Goal: Transaction & Acquisition: Purchase product/service

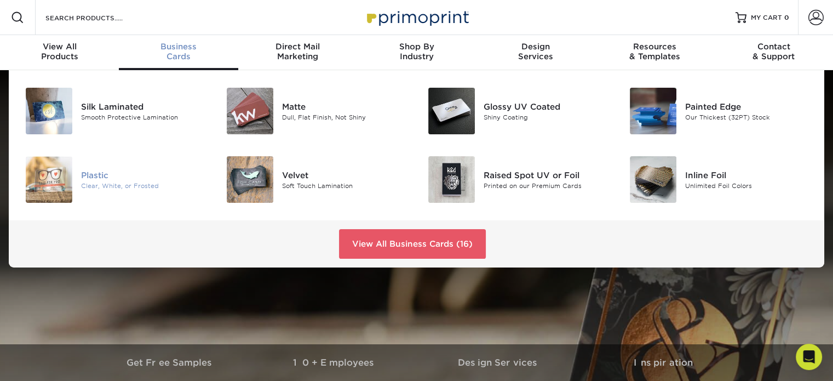
click at [107, 181] on div "Clear, White, or Frosted" at bounding box center [144, 185] width 126 height 9
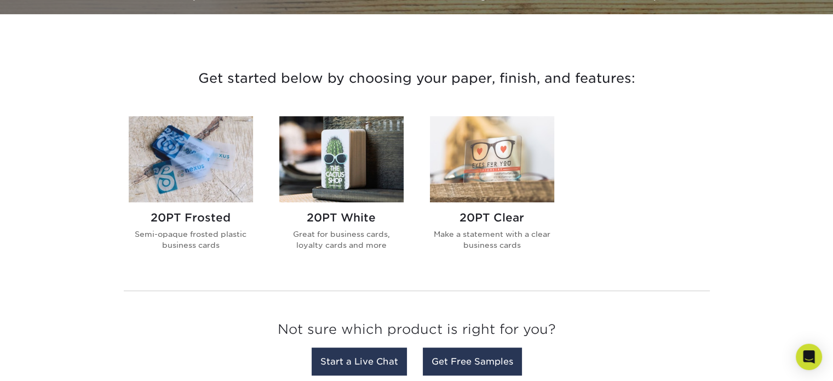
scroll to position [383, 0]
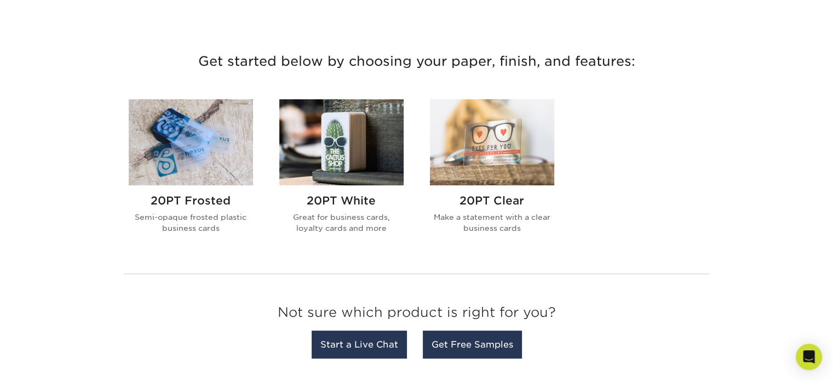
click at [173, 157] on img at bounding box center [191, 142] width 124 height 86
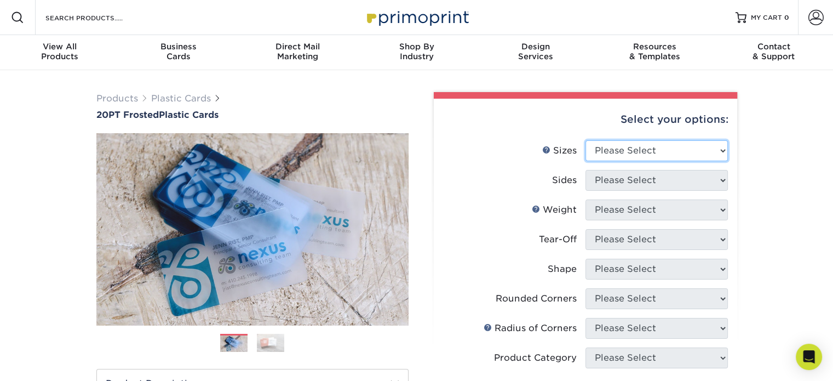
click at [632, 151] on select "Please Select 2" x 3.5" 2" x 8" 2.12" x 3.375" 2.5" x 2.5" 4.25" x 6"" at bounding box center [656, 150] width 142 height 21
select select "2.00x3.50"
click at [585, 140] on select "Please Select 2" x 3.5" 2" x 8" 2.12" x 3.375" 2.5" x 2.5" 4.25" x 6"" at bounding box center [656, 150] width 142 height 21
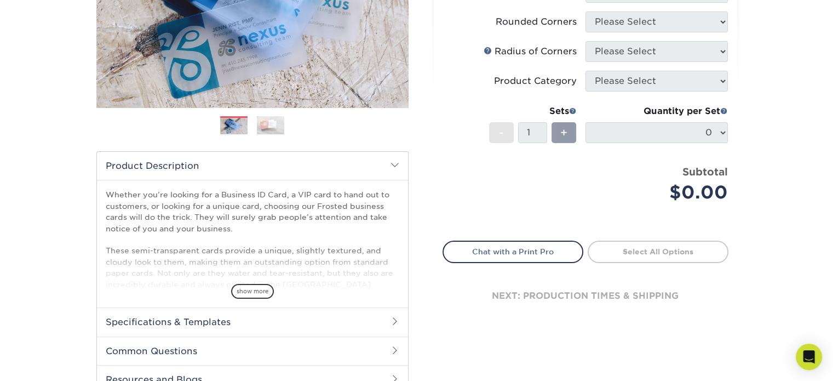
scroll to position [55, 0]
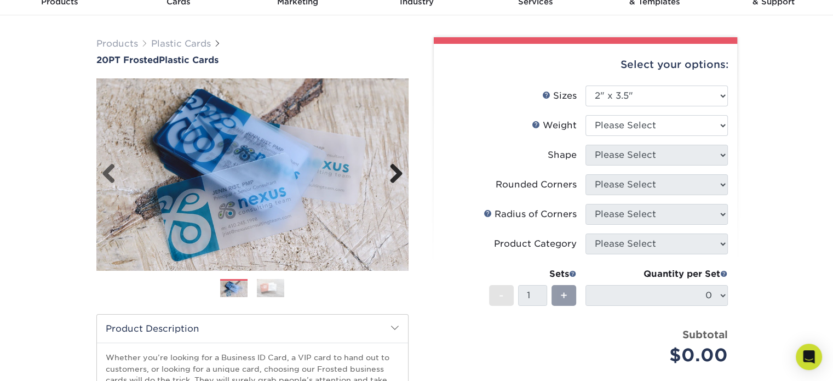
click at [391, 169] on link "Next" at bounding box center [392, 174] width 22 height 22
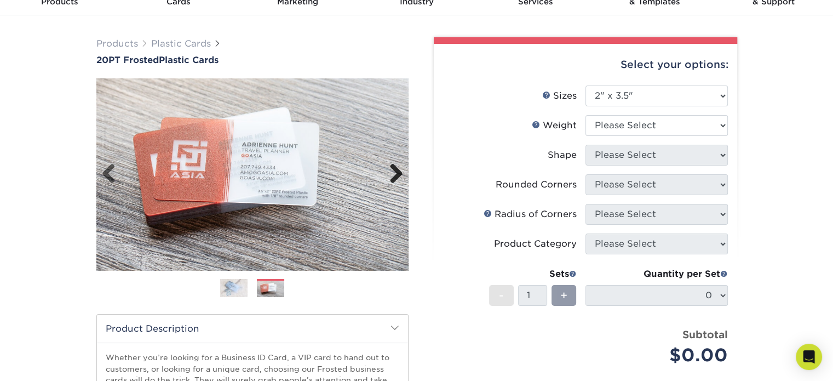
click at [391, 170] on link "Next" at bounding box center [392, 174] width 22 height 22
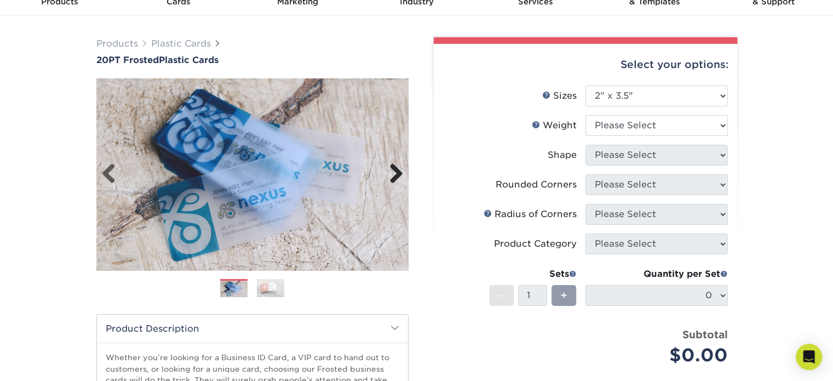
click at [392, 170] on link "Next" at bounding box center [392, 174] width 22 height 22
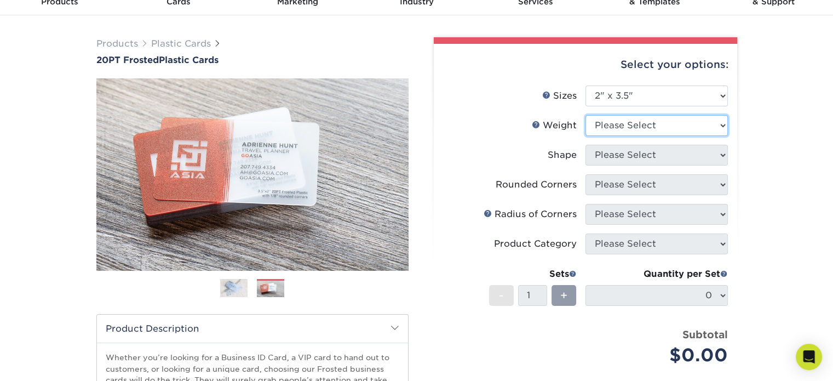
click at [615, 124] on select "Please Select 20PT Frosted Plastic 20PT Frosted Plastic" at bounding box center [656, 125] width 142 height 21
select select "20PT Frosted Plastic"
click at [585, 115] on select "Please Select 20PT Frosted Plastic 20PT Frosted Plastic" at bounding box center [656, 125] width 142 height 21
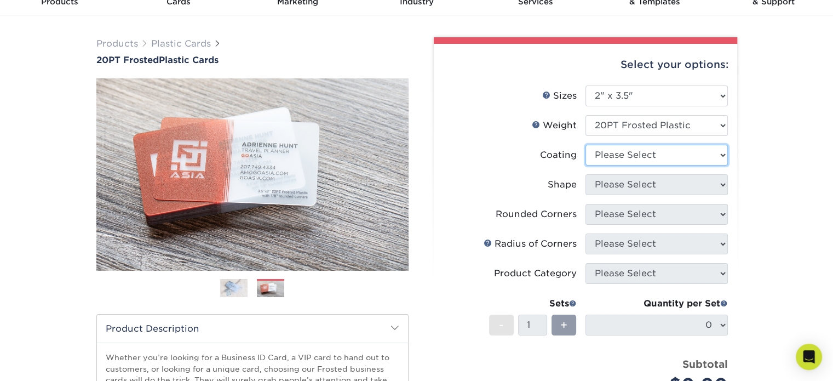
click at [692, 153] on select at bounding box center [656, 155] width 142 height 21
select select "3e7618de-abca-4bda-9f97-8b9129e913d8"
click at [585, 145] on select at bounding box center [656, 155] width 142 height 21
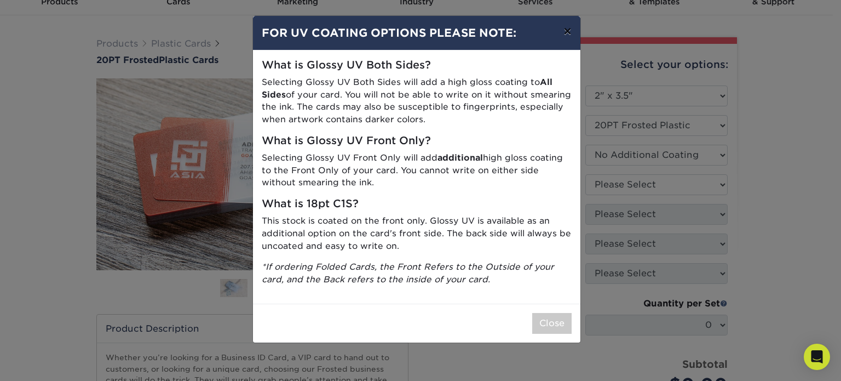
click at [564, 30] on button "×" at bounding box center [567, 31] width 25 height 31
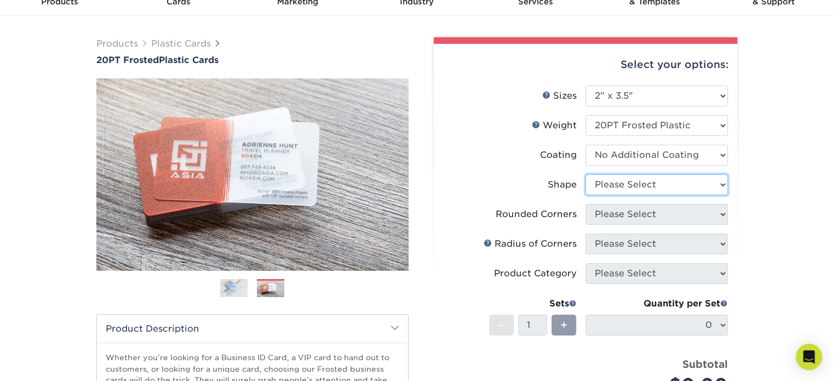
click at [715, 189] on select "Please Select Oval Standard" at bounding box center [656, 184] width 142 height 21
select select "oval"
click at [585, 174] on select "Please Select Oval Standard" at bounding box center [656, 184] width 142 height 21
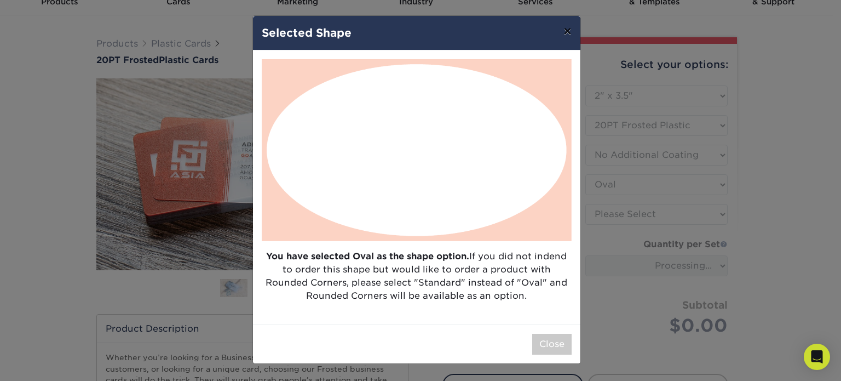
click at [572, 33] on button "×" at bounding box center [567, 31] width 25 height 31
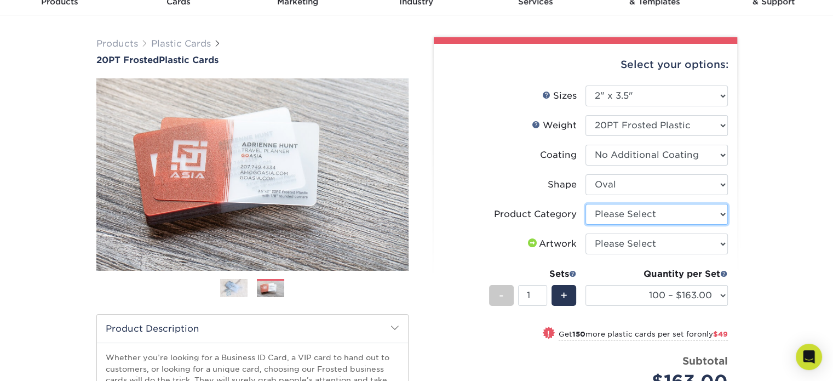
click at [629, 216] on select "Please Select Business Cards" at bounding box center [656, 214] width 142 height 21
select select "3b5148f1-0588-4f88-a218-97bcfdce65c1"
click at [585, 204] on select "Please Select Business Cards" at bounding box center [656, 214] width 142 height 21
click at [632, 243] on select "Please Select I will upload files I need a design - $100" at bounding box center [656, 243] width 142 height 21
select select "upload"
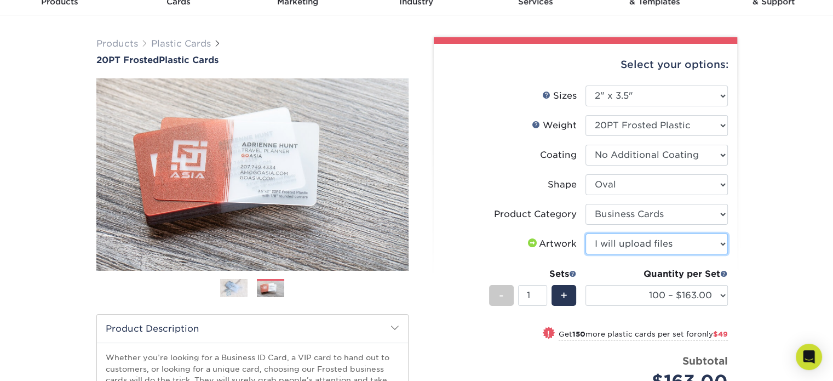
click at [585, 233] on select "Please Select I will upload files I need a design - $100" at bounding box center [656, 243] width 142 height 21
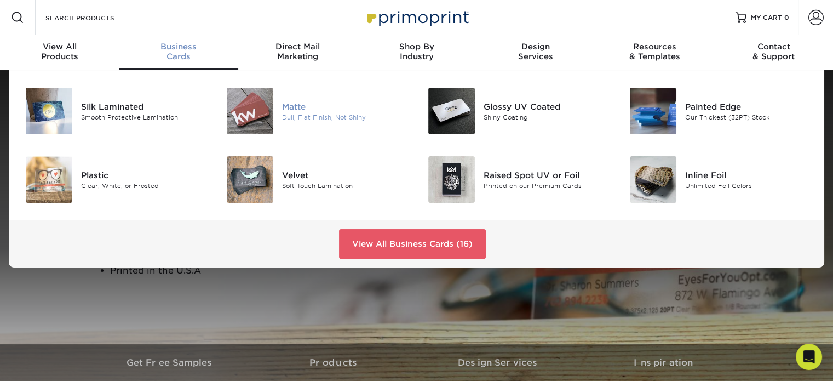
click at [255, 98] on img at bounding box center [250, 111] width 47 height 47
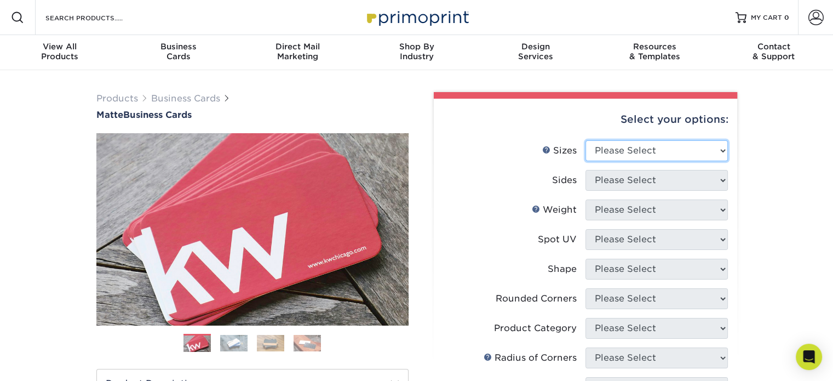
click at [723, 153] on select "Please Select 1.5" x 3.5" - Mini 1.75" x 3.5" - Mini 2" x 2" - Square 2" x 3" -…" at bounding box center [656, 150] width 142 height 21
select select "2.00x2.00"
click at [585, 140] on select "Please Select 1.5" x 3.5" - Mini 1.75" x 3.5" - Mini 2" x 2" - Square 2" x 3" -…" at bounding box center [656, 150] width 142 height 21
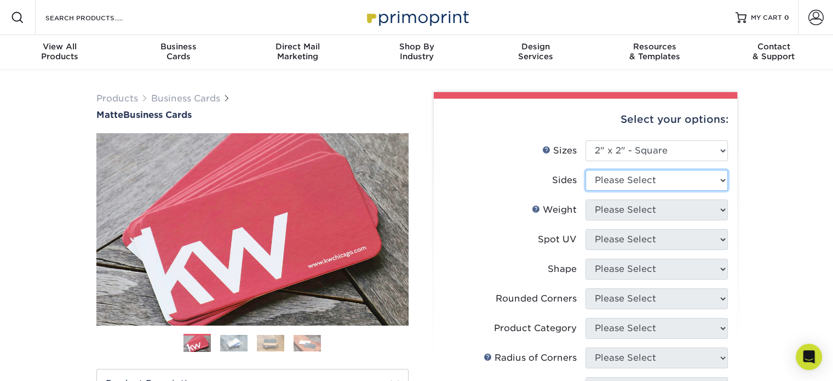
click at [663, 179] on select "Please Select Print Both Sides Print Front Only" at bounding box center [656, 180] width 142 height 21
select select "13abbda7-1d64-4f25-8bb2-c179b224825d"
click at [585, 170] on select "Please Select Print Both Sides Print Front Only" at bounding box center [656, 180] width 142 height 21
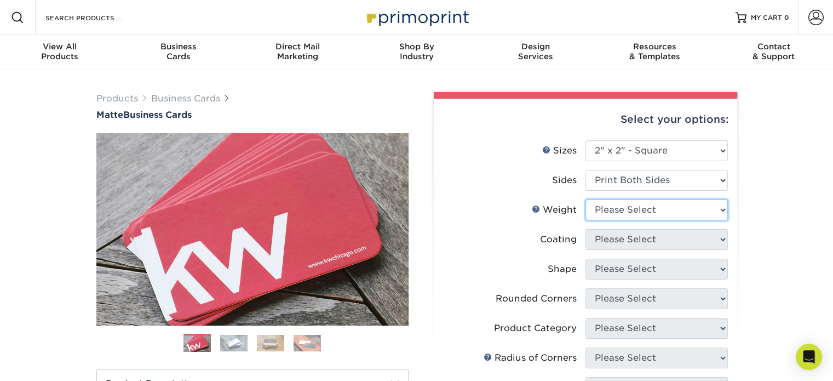
click at [668, 212] on select "Please Select 14PT 16PT" at bounding box center [656, 209] width 142 height 21
select select "14PT"
click at [585, 199] on select "Please Select 14PT 16PT" at bounding box center [656, 209] width 142 height 21
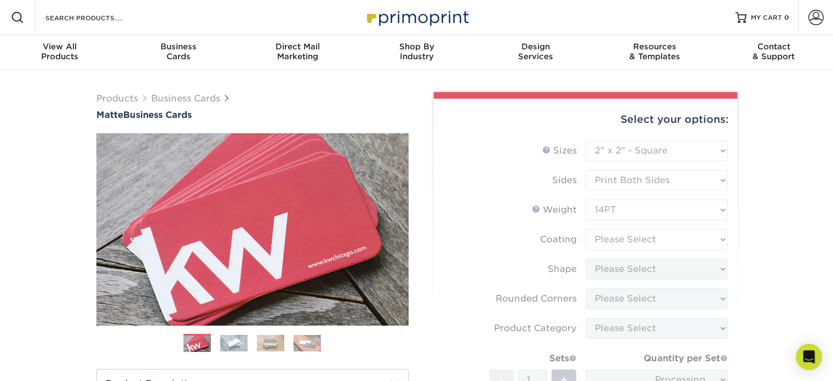
click at [661, 234] on form "Sizes Help Sizes Please Select 1.5" x 3.5" - Mini 1.75" x 3.5" - Mini 2" x 2" -…" at bounding box center [585, 307] width 286 height 335
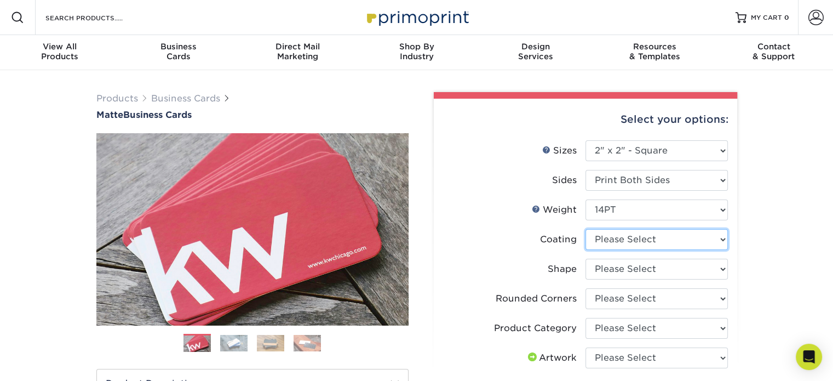
click at [683, 241] on select at bounding box center [656, 239] width 142 height 21
select select "121bb7b5-3b4d-429f-bd8d-bbf80e953313"
click at [585, 229] on select at bounding box center [656, 239] width 142 height 21
select select "-1"
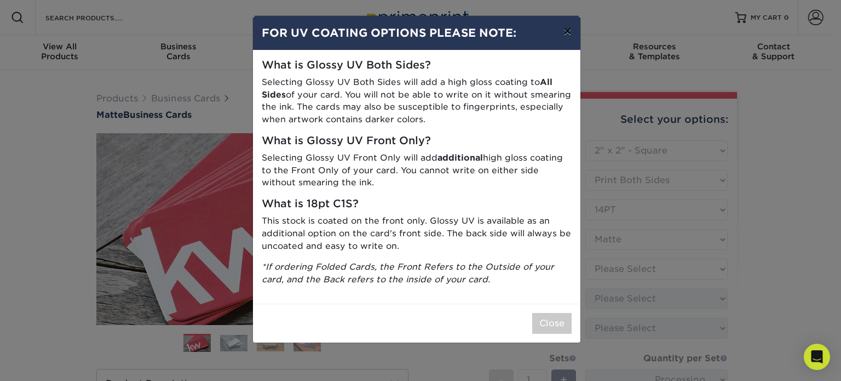
click at [566, 30] on button "×" at bounding box center [567, 31] width 25 height 31
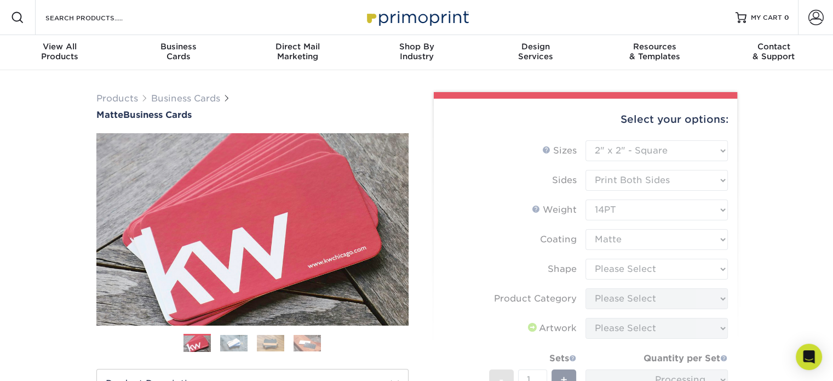
click at [648, 273] on form "Sizes Help Sizes Please Select 1.5" x 3.5" - Mini 1.75" x 3.5" - Mini 2" x 2" -…" at bounding box center [585, 307] width 286 height 335
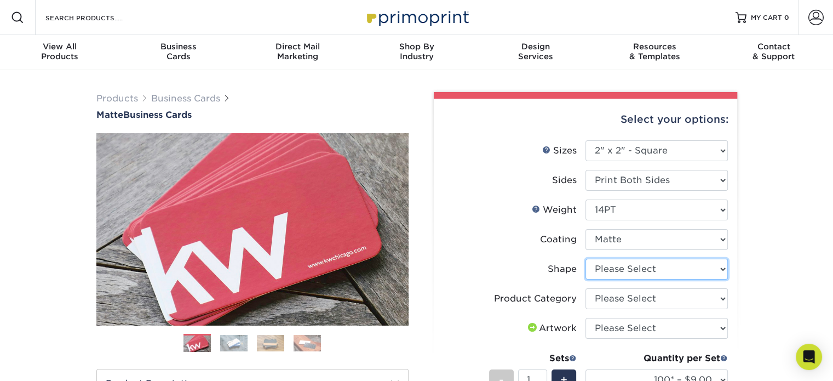
click at [693, 269] on select "Please Select Standard" at bounding box center [656, 268] width 142 height 21
select select "standard"
click at [585, 258] on select "Please Select Standard" at bounding box center [656, 268] width 142 height 21
select select "-1"
click at [717, 267] on select "Please Select Standard" at bounding box center [656, 268] width 142 height 21
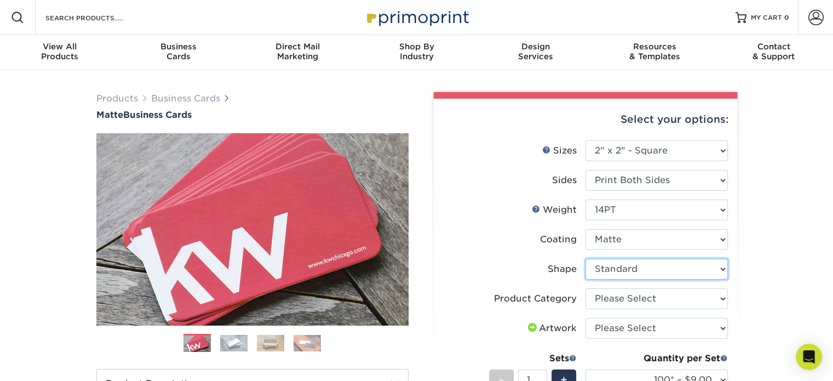
click at [585, 258] on select "Please Select Standard" at bounding box center [656, 268] width 142 height 21
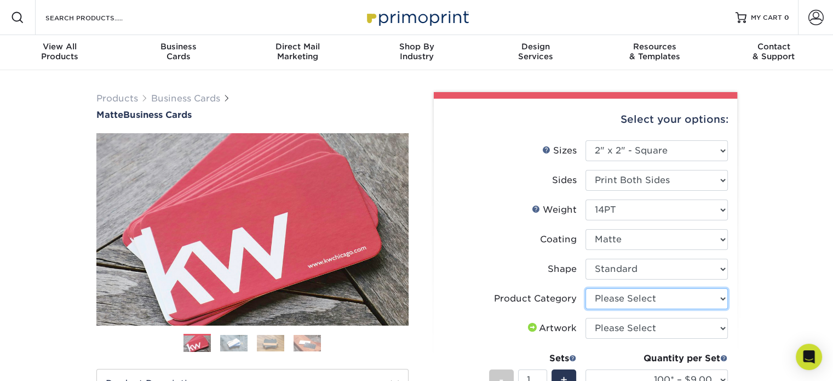
click at [701, 301] on select "Please Select Business Cards" at bounding box center [656, 298] width 142 height 21
select select "3b5148f1-0588-4f88-a218-97bcfdce65c1"
click at [585, 288] on select "Please Select Business Cards" at bounding box center [656, 298] width 142 height 21
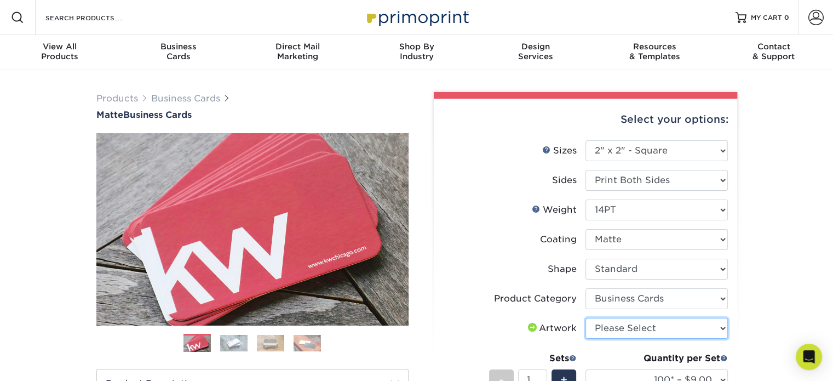
click at [693, 333] on select "Please Select I will upload files I need a design - $100" at bounding box center [656, 328] width 142 height 21
select select "upload"
click at [585, 318] on select "Please Select I will upload files I need a design - $100" at bounding box center [656, 328] width 142 height 21
click at [771, 289] on div "Products Business Cards Matte Business Cards Previous Next 100 $ 9" at bounding box center [416, 366] width 833 height 593
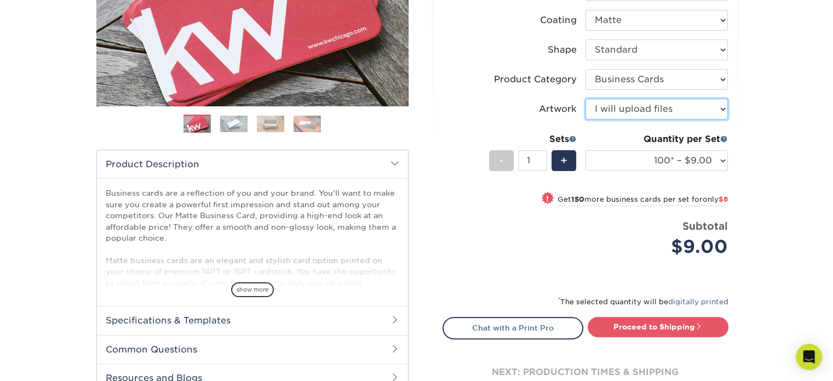
click at [703, 105] on select "Please Select I will upload files I need a design - $100" at bounding box center [656, 109] width 142 height 21
click at [703, 107] on select "Please Select I will upload files I need a design - $100" at bounding box center [656, 109] width 142 height 21
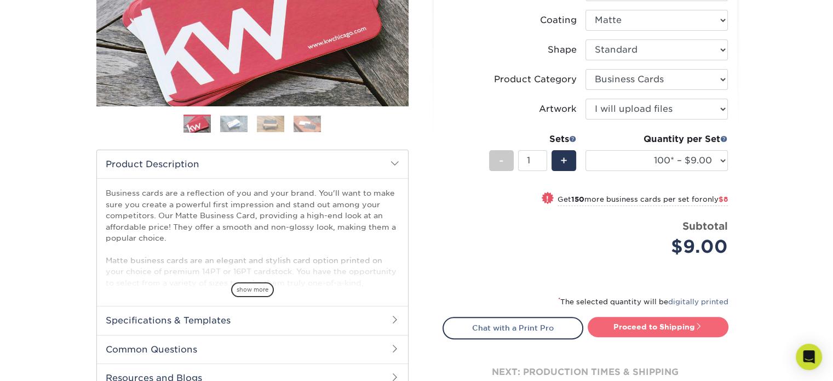
click at [679, 332] on link "Proceed to Shipping" at bounding box center [657, 326] width 141 height 20
type input "Set 1"
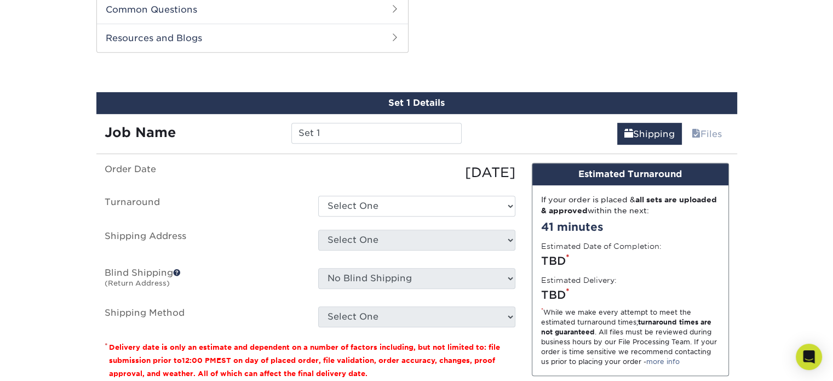
scroll to position [564, 0]
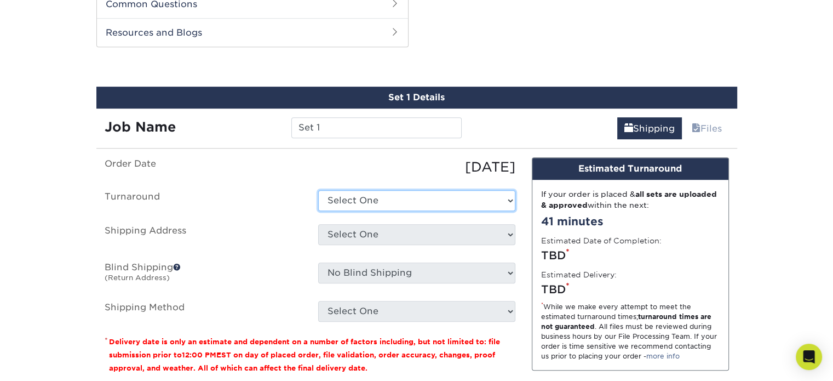
click at [359, 204] on select "Select One 2-4 Business Days 2 Day Next Business Day" at bounding box center [416, 200] width 197 height 21
select select "97a30fb2-ad24-4473-a779-52f815e3db03"
click at [318, 190] on select "Select One 2-4 Business Days 2 Day Next Business Day" at bounding box center [416, 200] width 197 height 21
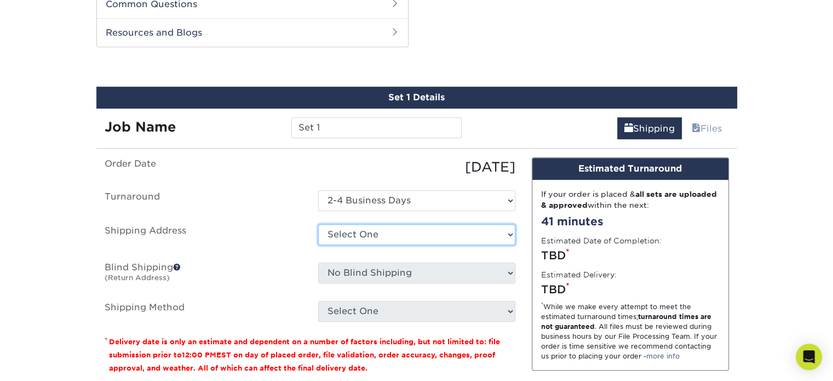
click at [364, 232] on select "Select One + Add New Address - Login" at bounding box center [416, 234] width 197 height 21
select select "newaddress"
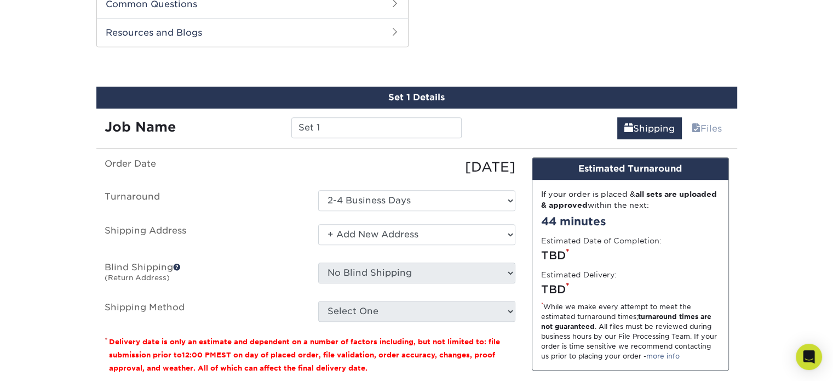
click at [318, 224] on select "Select One + Add New Address - Login" at bounding box center [416, 234] width 197 height 21
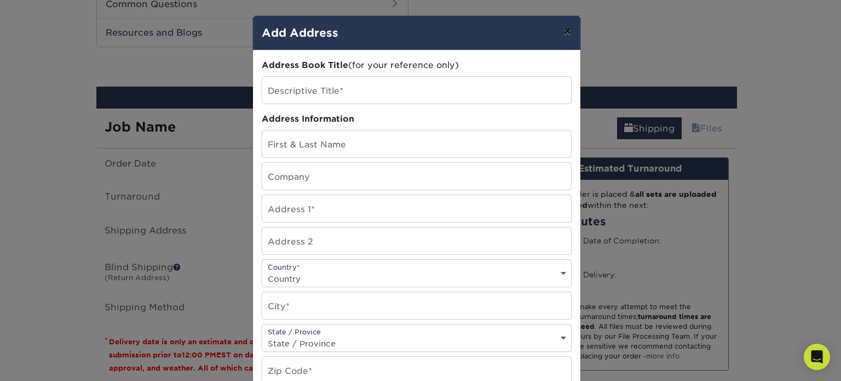
click at [566, 28] on button "×" at bounding box center [567, 31] width 25 height 31
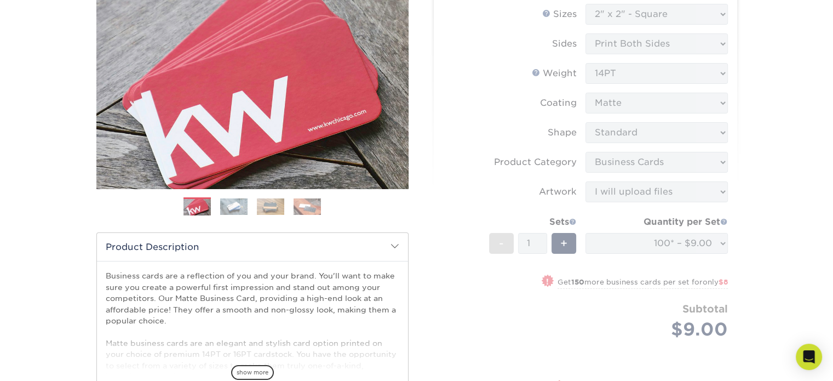
scroll to position [219, 0]
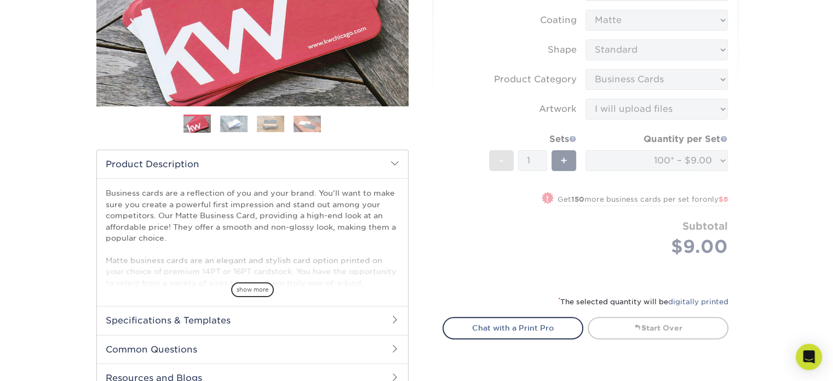
click at [718, 116] on form "Sizes Help Sizes Please Select 1.5" x 3.5" - Mini 1.75" x 3.5" - Mini 2" x 2" -…" at bounding box center [585, 101] width 286 height 361
click at [723, 110] on form "Sizes Help Sizes Please Select 1.5" x 3.5" - Mini 1.75" x 3.5" - Mini 2" x 2" -…" at bounding box center [585, 101] width 286 height 361
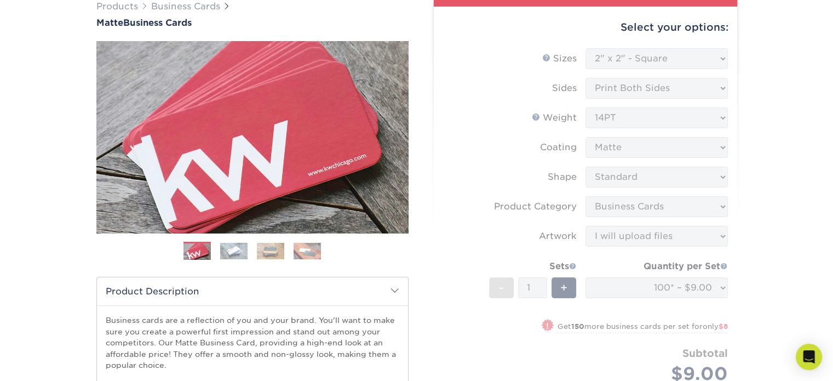
scroll to position [0, 0]
